Goal: Use online tool/utility: Utilize a website feature to perform a specific function

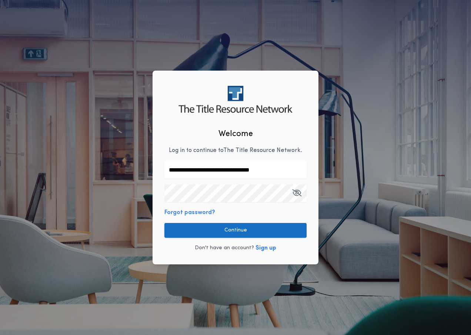
click at [214, 229] on button "Continue" at bounding box center [235, 230] width 142 height 15
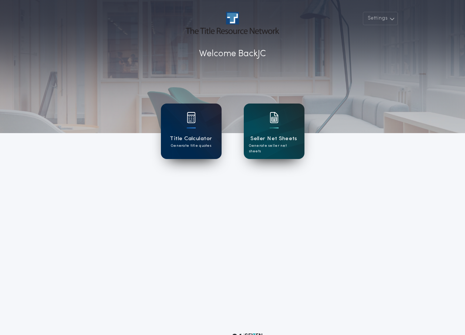
click at [188, 131] on div at bounding box center [191, 122] width 9 height 21
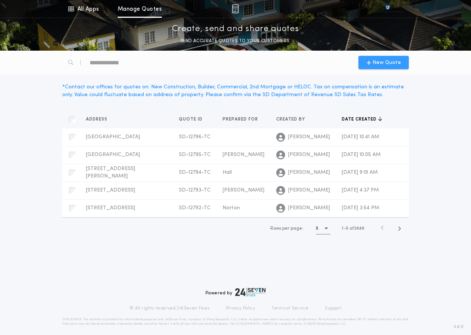
click at [363, 61] on div "New Quote" at bounding box center [383, 62] width 50 height 13
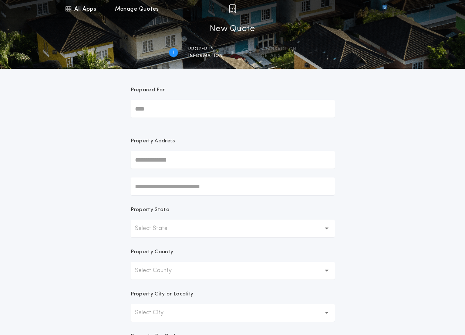
click at [190, 115] on input "Prepared For" at bounding box center [233, 109] width 204 height 18
type input "**********"
click at [174, 164] on input "text" at bounding box center [233, 160] width 204 height 18
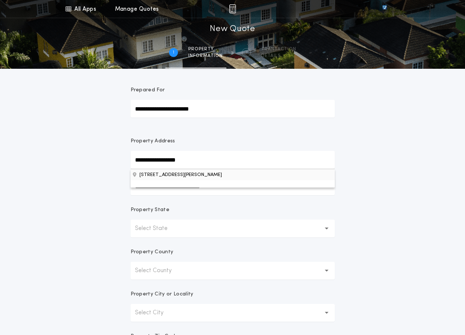
click at [176, 174] on button "[STREET_ADDRESS][PERSON_NAME]" at bounding box center [233, 174] width 204 height 11
type input "**********"
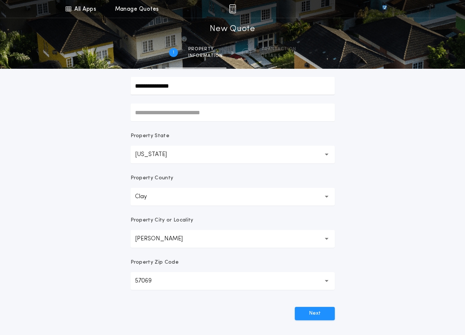
scroll to position [111, 0]
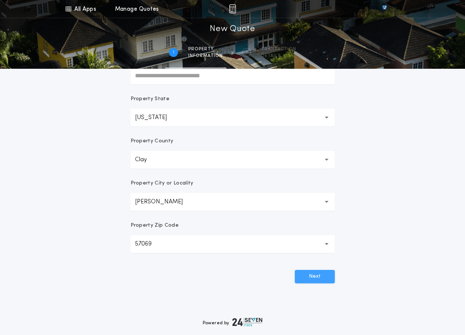
click at [310, 274] on button "Next" at bounding box center [315, 276] width 40 height 13
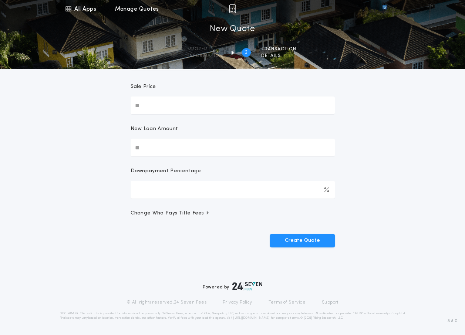
scroll to position [0, 0]
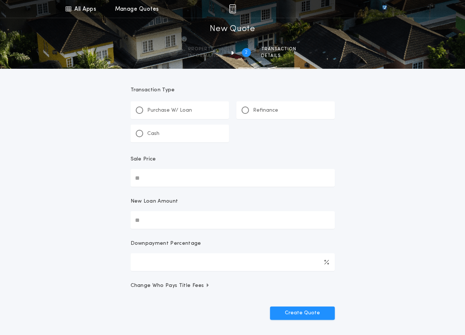
click at [251, 112] on div "Refinance" at bounding box center [260, 111] width 37 height 8
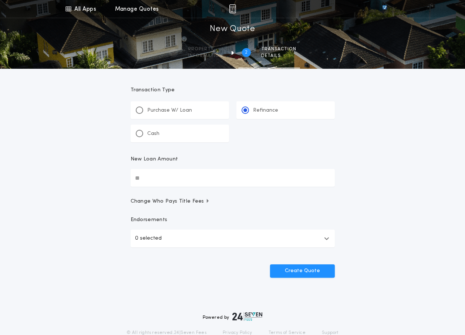
click at [209, 182] on input "New Loan Amount" at bounding box center [233, 178] width 204 height 18
type input "********"
click at [164, 202] on span "Change Who Pays Title Fees" at bounding box center [171, 201] width 80 height 7
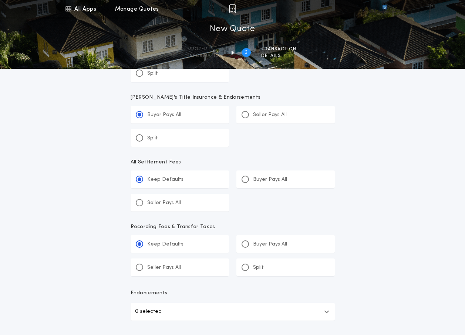
scroll to position [259, 0]
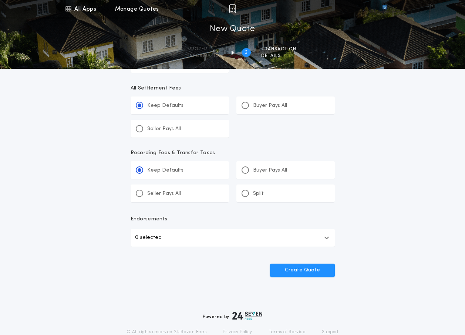
click at [248, 235] on button "0 selected" at bounding box center [233, 238] width 204 height 18
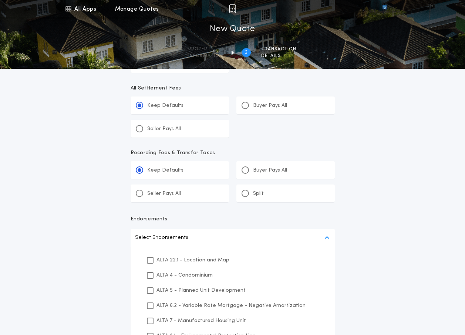
scroll to position [296, 0]
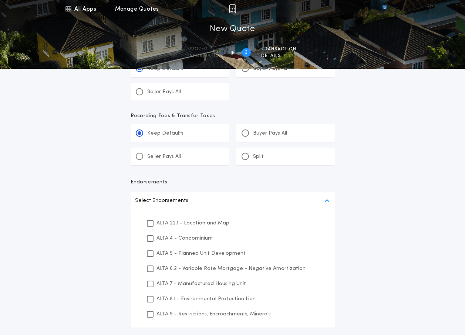
click at [408, 221] on div "All Apps Title Calculator Seller Net Sheets Menu All Apps Manage Quotes 2 /2 Ne…" at bounding box center [232, 45] width 465 height 683
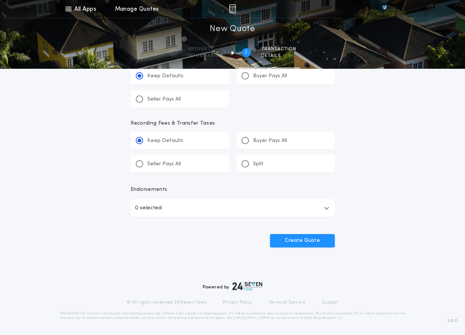
scroll to position [289, 0]
click at [314, 243] on button "Create Quote" at bounding box center [302, 240] width 65 height 13
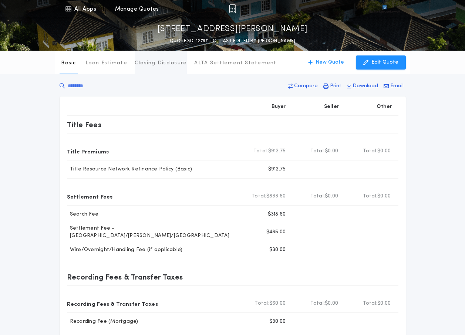
click at [165, 66] on p "Closing Disclosure" at bounding box center [161, 63] width 53 height 7
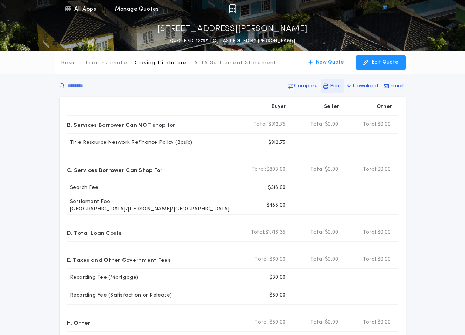
click at [334, 88] on p "Print" at bounding box center [335, 86] width 11 height 7
